Goal: Task Accomplishment & Management: Manage account settings

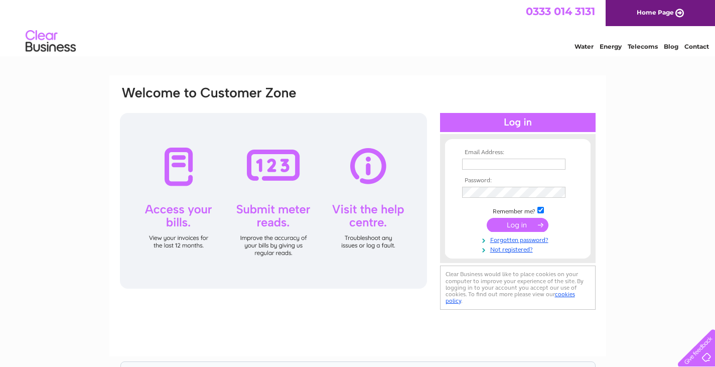
type input "info@thestudiokb.com"
click at [516, 224] on input "submit" at bounding box center [518, 225] width 62 height 14
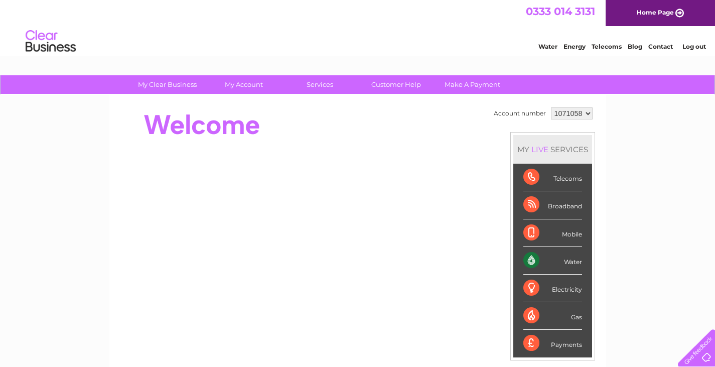
click at [573, 260] on div "Water" at bounding box center [552, 261] width 59 height 28
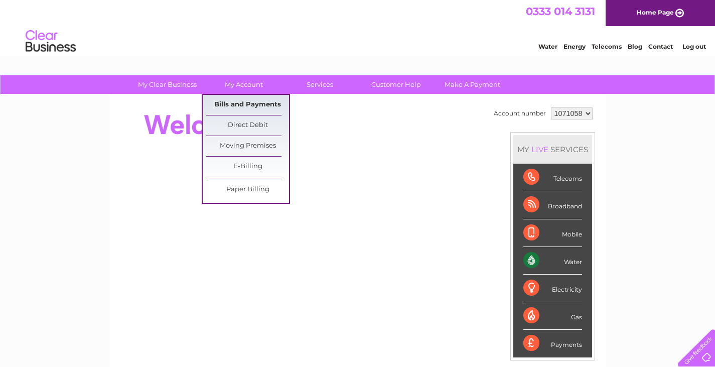
click at [249, 104] on link "Bills and Payments" at bounding box center [247, 105] width 83 height 20
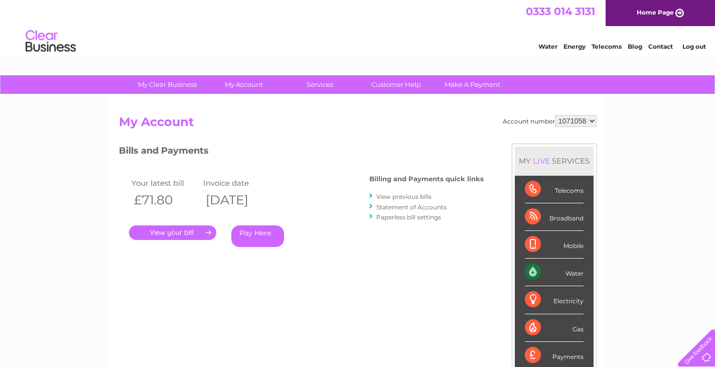
click at [171, 233] on link "." at bounding box center [172, 232] width 87 height 15
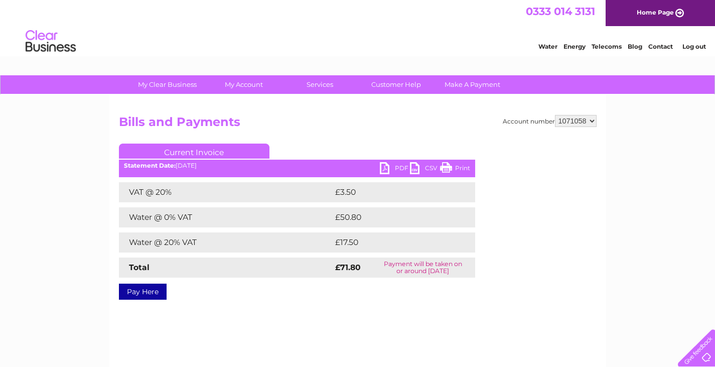
click at [400, 166] on link "PDF" at bounding box center [395, 169] width 30 height 15
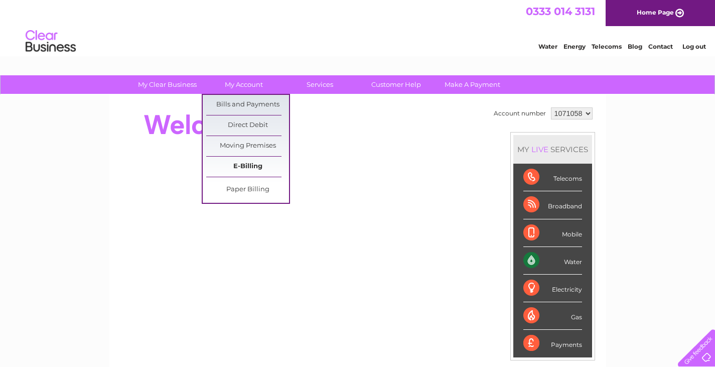
click at [237, 164] on link "E-Billing" at bounding box center [247, 167] width 83 height 20
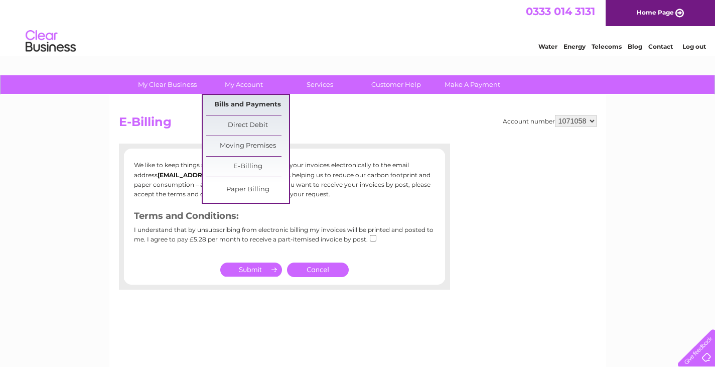
click at [248, 102] on link "Bills and Payments" at bounding box center [247, 105] width 83 height 20
